Goal: Information Seeking & Learning: Learn about a topic

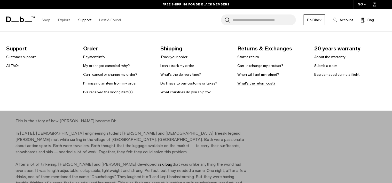
scroll to position [387, 0]
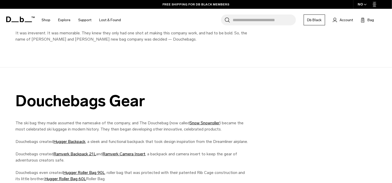
click at [271, 127] on div "Douchebags Gear The ski bag they made assumed the namesake of the company, and …" at bounding box center [196, 158] width 392 height 133
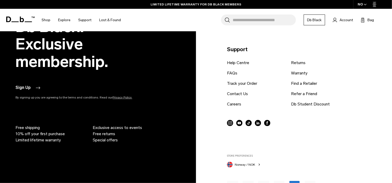
scroll to position [1099, 0]
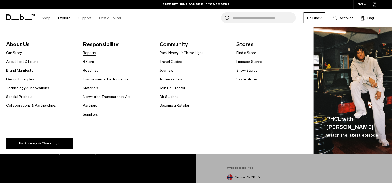
click at [87, 55] on link "Reports" at bounding box center [89, 52] width 13 height 5
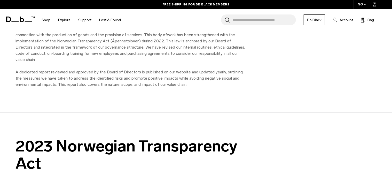
scroll to position [290, 0]
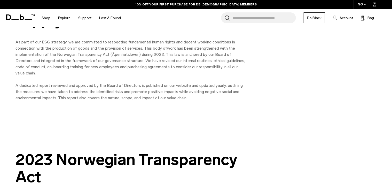
click at [114, 111] on div "Taking responsibility for our supply chain As part of our ESG strategy, we are …" at bounding box center [196, 47] width 392 height 157
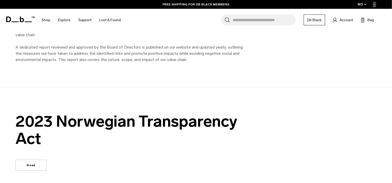
scroll to position [355, 0]
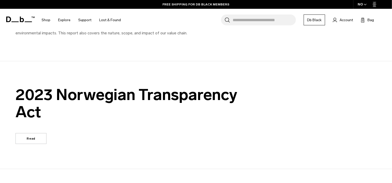
click at [24, 133] on link "Read" at bounding box center [30, 138] width 31 height 11
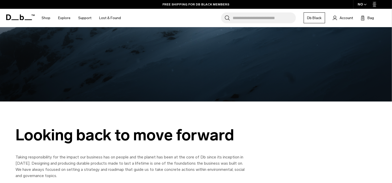
scroll to position [97, 0]
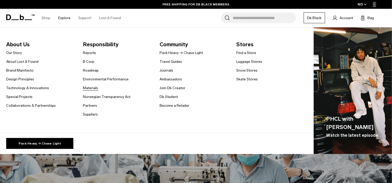
click at [92, 88] on link "Materials" at bounding box center [90, 87] width 15 height 5
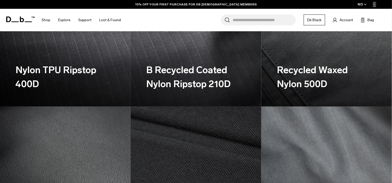
scroll to position [258, 0]
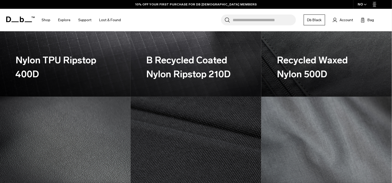
click at [189, 57] on h3 "B Recycled Coated Nylon Ripstop 210D" at bounding box center [192, 67] width 93 height 28
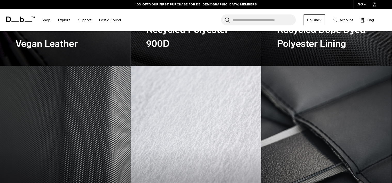
click at [176, 69] on img at bounding box center [196, 147] width 131 height 163
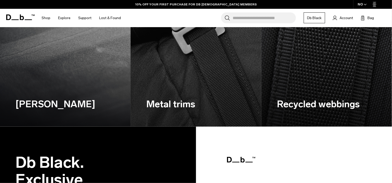
scroll to position [678, 0]
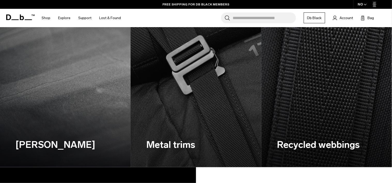
click at [189, 93] on img at bounding box center [196, 85] width 135 height 168
drag, startPoint x: 344, startPoint y: 145, endPoint x: 352, endPoint y: 147, distance: 8.2
click at [352, 146] on div "Recycled webbings" at bounding box center [323, 144] width 93 height 45
click at [330, 144] on h3 "Recycled webbings" at bounding box center [323, 145] width 93 height 14
click at [326, 146] on h3 "Recycled webbings" at bounding box center [323, 145] width 93 height 14
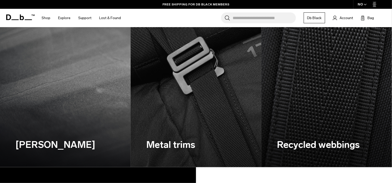
click at [326, 146] on h3 "Recycled webbings" at bounding box center [323, 145] width 93 height 14
click at [277, 123] on div "Recycled webbings" at bounding box center [323, 144] width 93 height 45
click at [220, 106] on img at bounding box center [196, 85] width 135 height 168
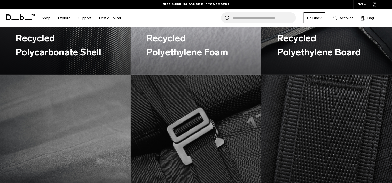
scroll to position [484, 0]
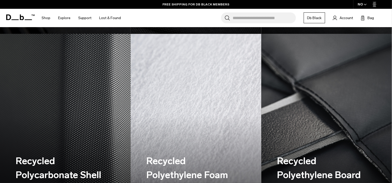
click at [101, 101] on img at bounding box center [65, 116] width 135 height 168
click at [166, 91] on img at bounding box center [196, 116] width 135 height 168
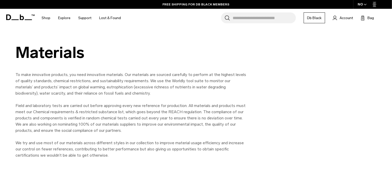
scroll to position [0, 0]
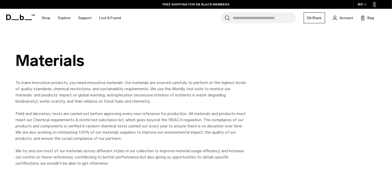
click at [122, 98] on p "To make innovative products, you need innovative materials. Our materials are s…" at bounding box center [131, 123] width 232 height 87
click at [127, 83] on p "To make innovative products, you need innovative materials. Our materials are s…" at bounding box center [131, 123] width 232 height 87
click at [174, 96] on p "To make innovative products, you need innovative materials. Our materials are s…" at bounding box center [131, 123] width 232 height 87
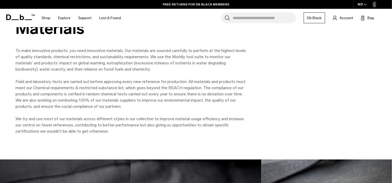
click at [127, 70] on p "To make innovative products, you need innovative materials. Our materials are s…" at bounding box center [131, 91] width 232 height 87
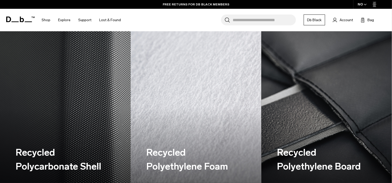
scroll to position [548, 0]
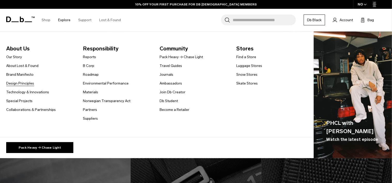
click at [21, 82] on link "Design Principles" at bounding box center [20, 83] width 28 height 5
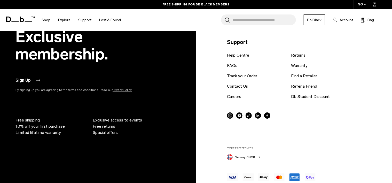
scroll to position [2514, 0]
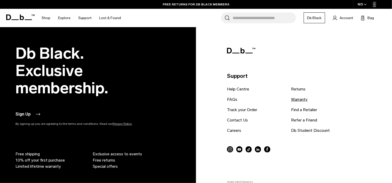
click at [306, 100] on link "Warranty" at bounding box center [299, 99] width 17 height 6
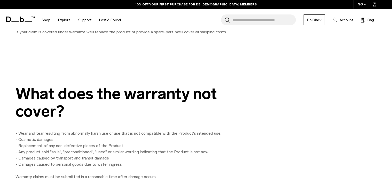
scroll to position [613, 0]
